Goal: Task Accomplishment & Management: Use online tool/utility

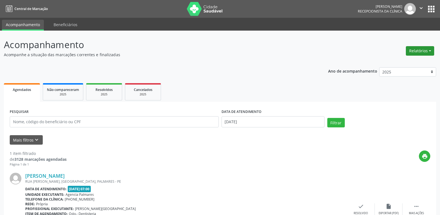
click at [428, 48] on button "Relatórios" at bounding box center [420, 50] width 28 height 9
click at [397, 63] on link "Agendamentos" at bounding box center [405, 63] width 60 height 8
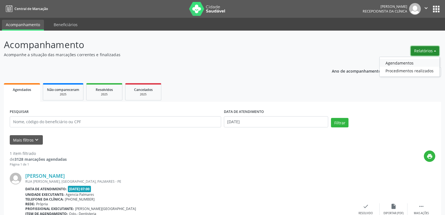
select select "7"
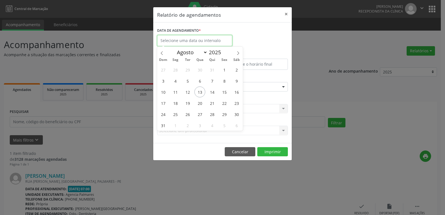
click at [185, 40] on input "text" at bounding box center [194, 40] width 75 height 11
click at [210, 91] on span "14" at bounding box center [211, 91] width 11 height 11
type input "[DATE]"
click at [210, 91] on span "14" at bounding box center [211, 91] width 11 height 11
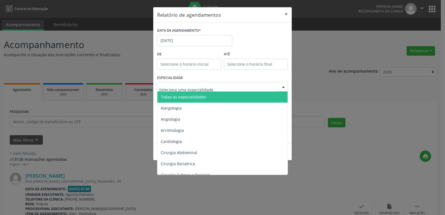
click at [278, 86] on div "Todas as especialidades Alergologia Angiologia Arritmologia Cardiologia Cirurgi…" at bounding box center [222, 86] width 131 height 9
click at [231, 97] on span "Todas as especialidades" at bounding box center [222, 96] width 131 height 11
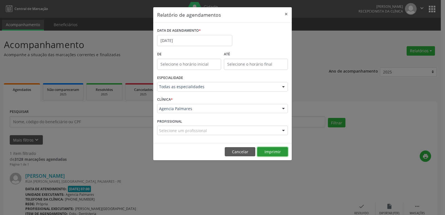
click at [272, 151] on button "Imprimir" at bounding box center [272, 151] width 31 height 9
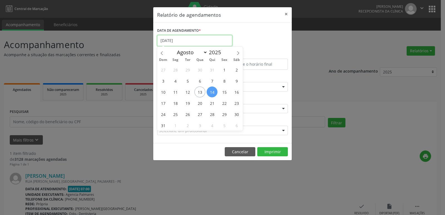
click at [192, 41] on input "[DATE]" at bounding box center [194, 40] width 75 height 11
click at [173, 103] on span "18" at bounding box center [175, 103] width 11 height 11
type input "[DATE]"
click at [173, 103] on span "18" at bounding box center [175, 103] width 11 height 11
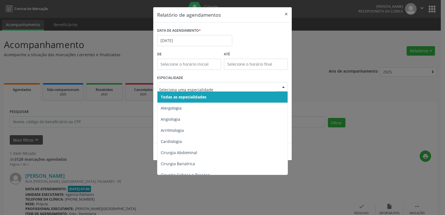
click at [234, 97] on span "Todas as especialidades" at bounding box center [222, 96] width 131 height 11
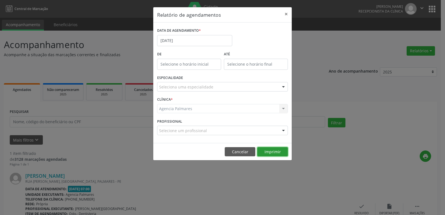
click at [268, 151] on button "Imprimir" at bounding box center [272, 151] width 31 height 9
click at [186, 41] on input "[DATE]" at bounding box center [194, 40] width 75 height 11
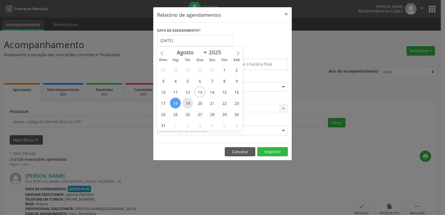
click at [186, 103] on span "19" at bounding box center [187, 103] width 11 height 11
type input "[DATE]"
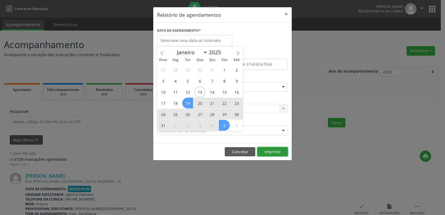
click at [272, 152] on button "Imprimir" at bounding box center [272, 151] width 31 height 9
select select "7"
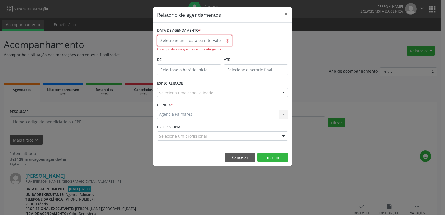
click at [228, 41] on input "text" at bounding box center [194, 40] width 75 height 11
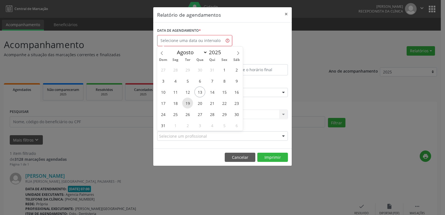
click at [188, 104] on span "19" at bounding box center [187, 103] width 11 height 11
type input "[DATE]"
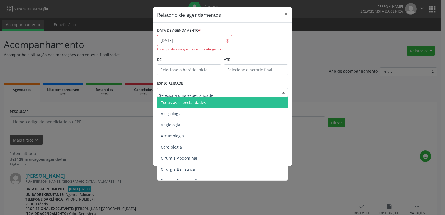
click at [277, 93] on div at bounding box center [222, 92] width 131 height 9
click at [220, 100] on span "Todas as especialidades" at bounding box center [222, 102] width 131 height 11
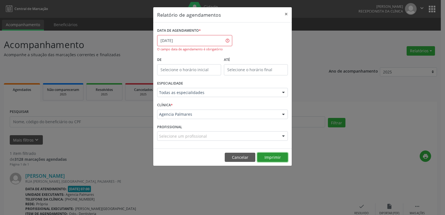
click at [270, 157] on button "Imprimir" at bounding box center [272, 157] width 31 height 9
